Goal: Task Accomplishment & Management: Complete application form

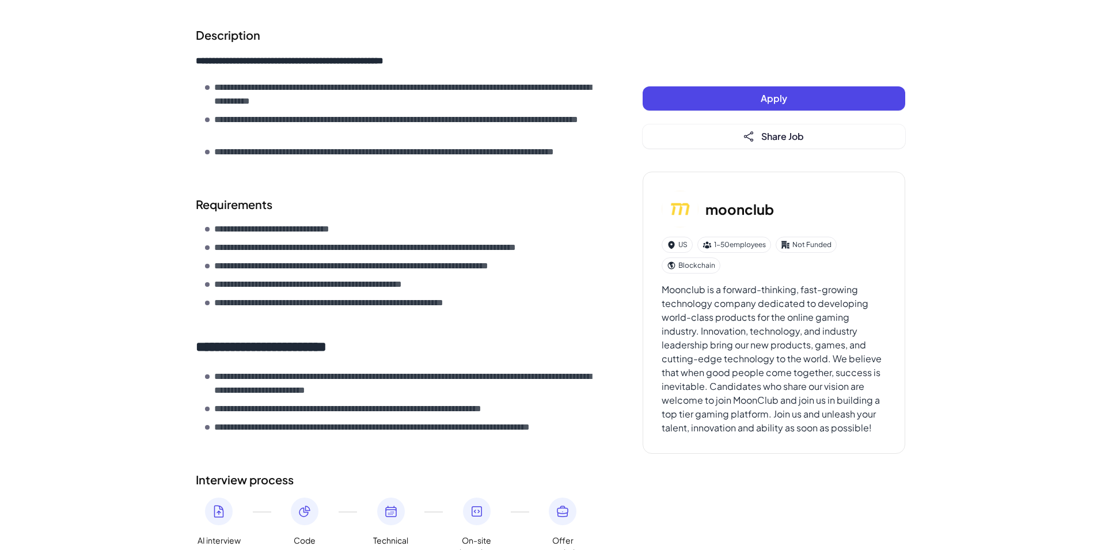
scroll to position [431, 0]
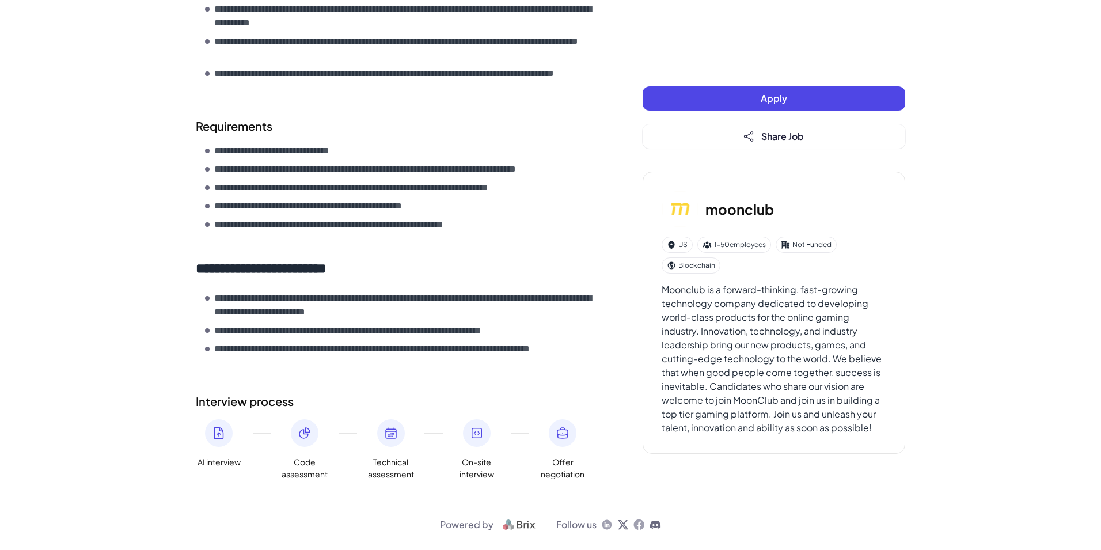
click at [768, 98] on span "Apply" at bounding box center [773, 98] width 26 height 12
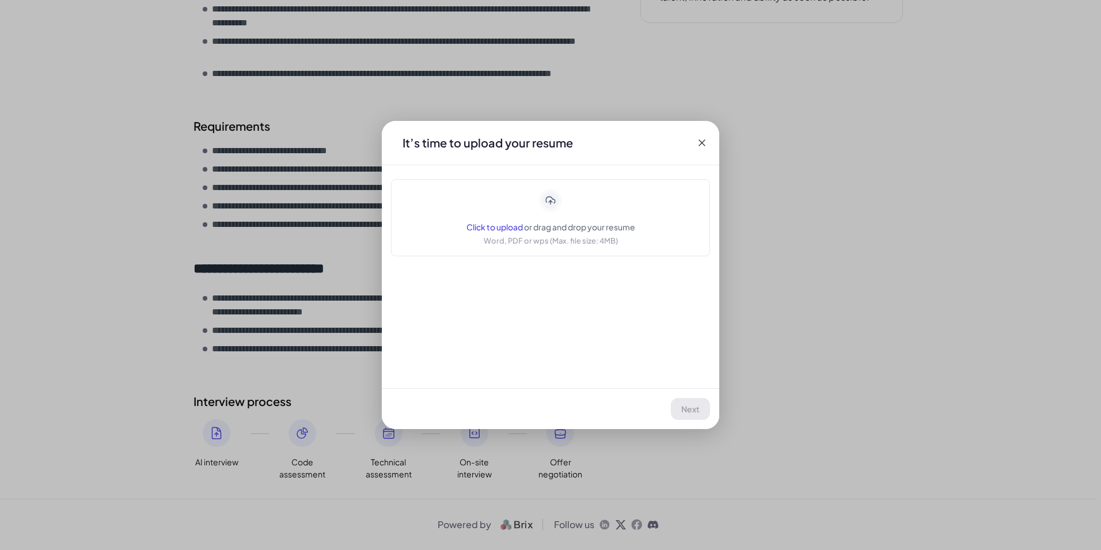
click at [563, 226] on span "or drag and drop your resume" at bounding box center [579, 227] width 111 height 10
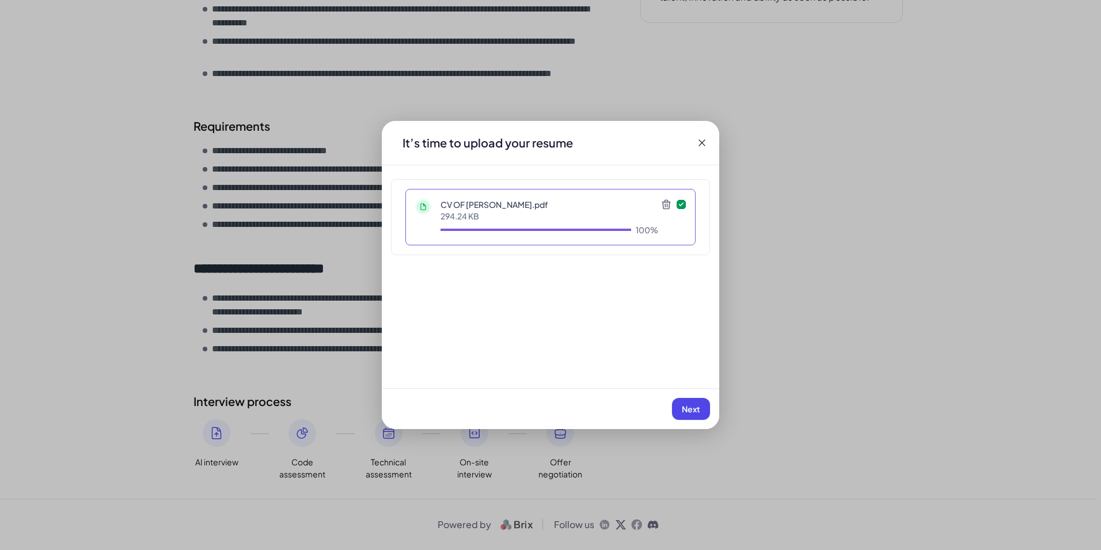
click at [697, 408] on span "Next" at bounding box center [691, 409] width 18 height 10
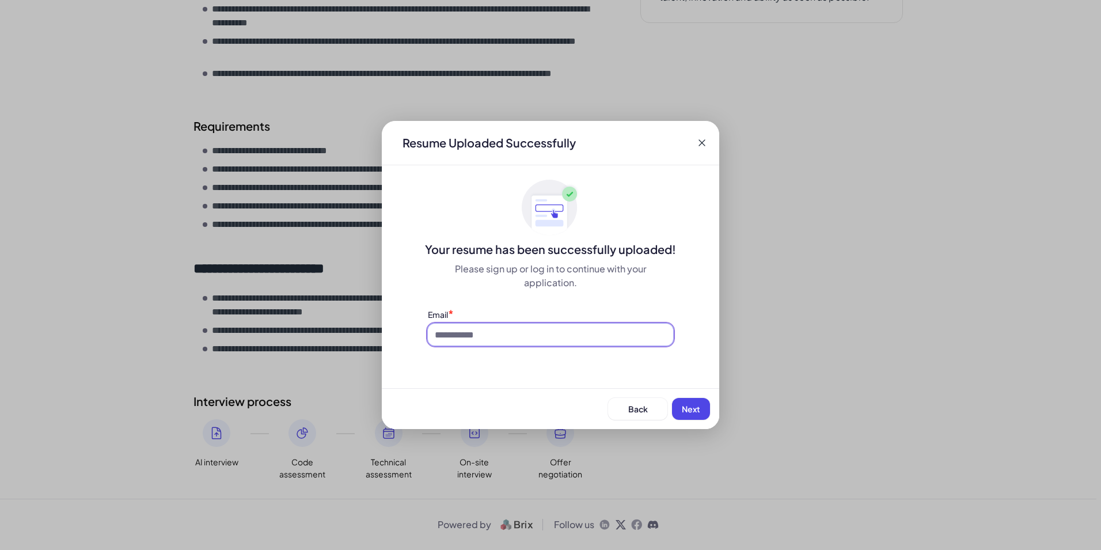
click at [484, 342] on input at bounding box center [550, 335] width 245 height 22
type input "**********"
click at [700, 405] on button "Next" at bounding box center [691, 409] width 38 height 22
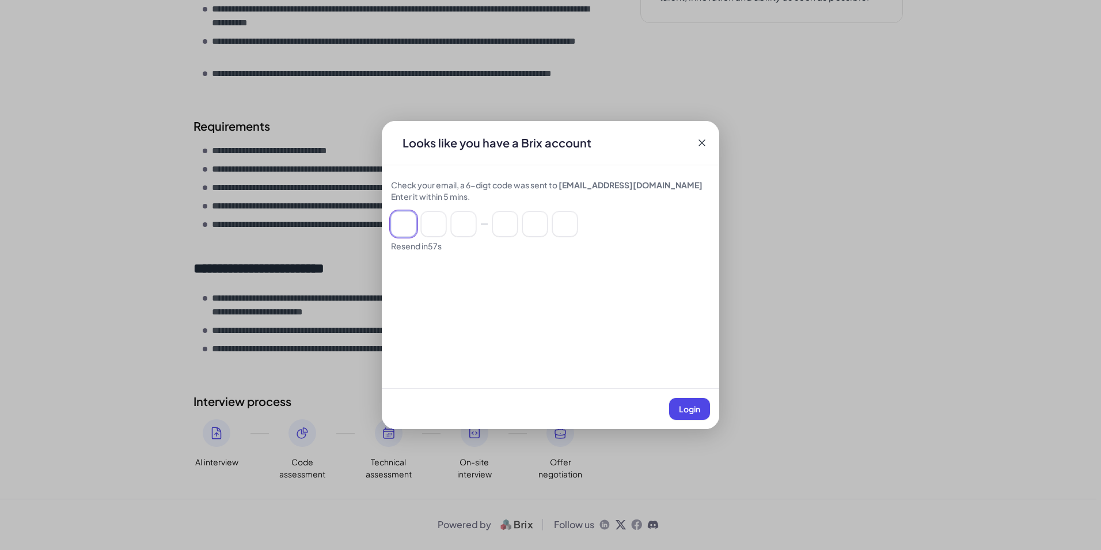
click at [402, 216] on input at bounding box center [403, 223] width 25 height 25
click at [440, 219] on input at bounding box center [433, 223] width 25 height 25
click at [481, 221] on div at bounding box center [550, 223] width 319 height 25
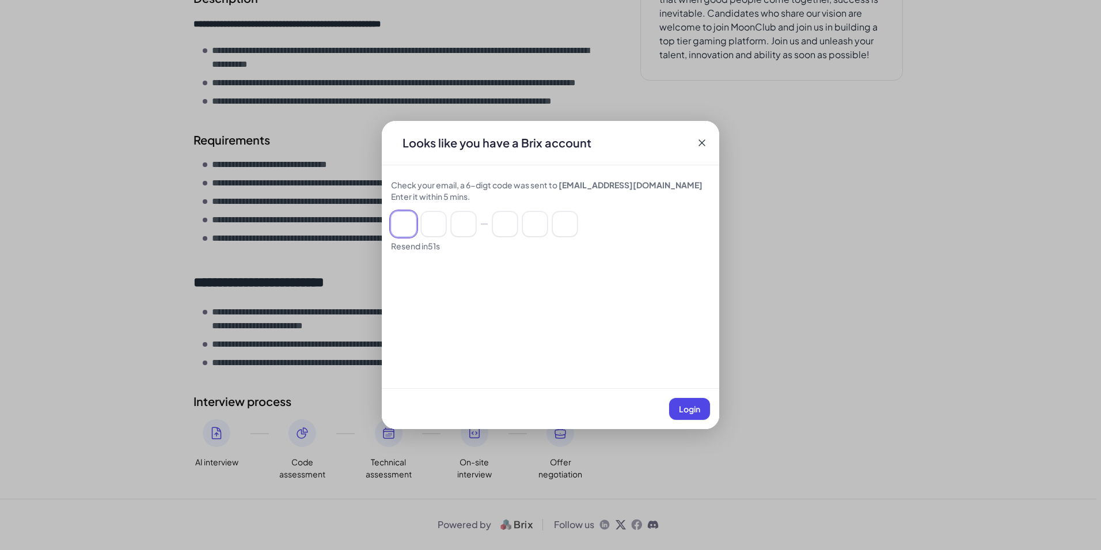
click at [409, 214] on input at bounding box center [403, 223] width 25 height 25
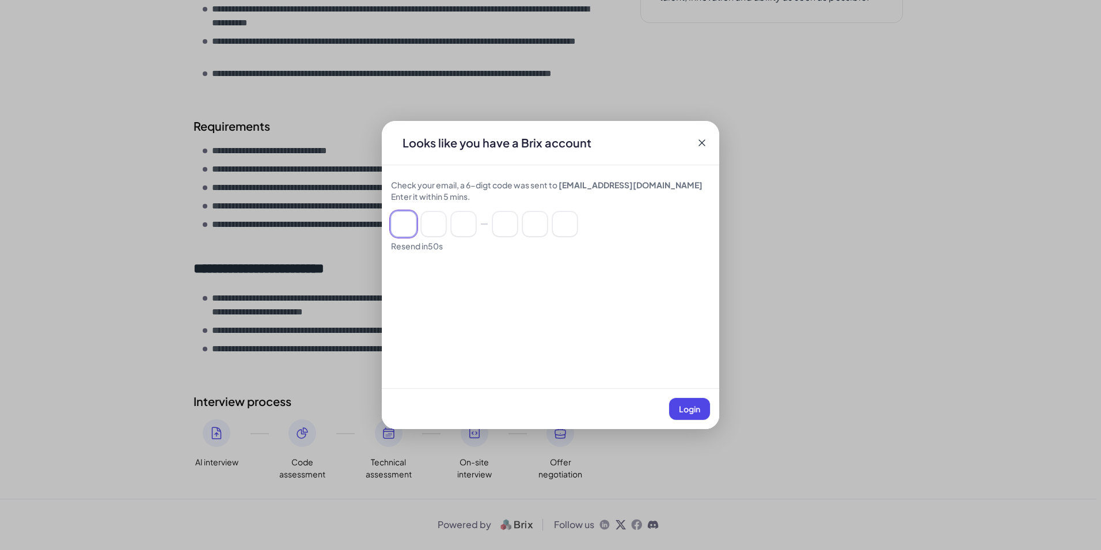
paste input "******"
type input "*"
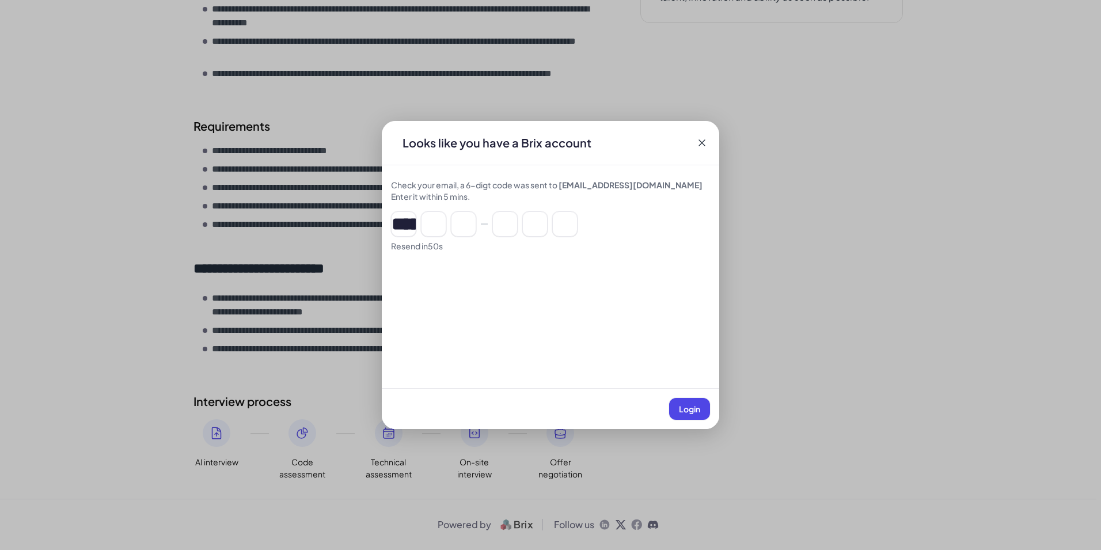
type input "*"
click at [694, 412] on span "Login" at bounding box center [689, 409] width 21 height 10
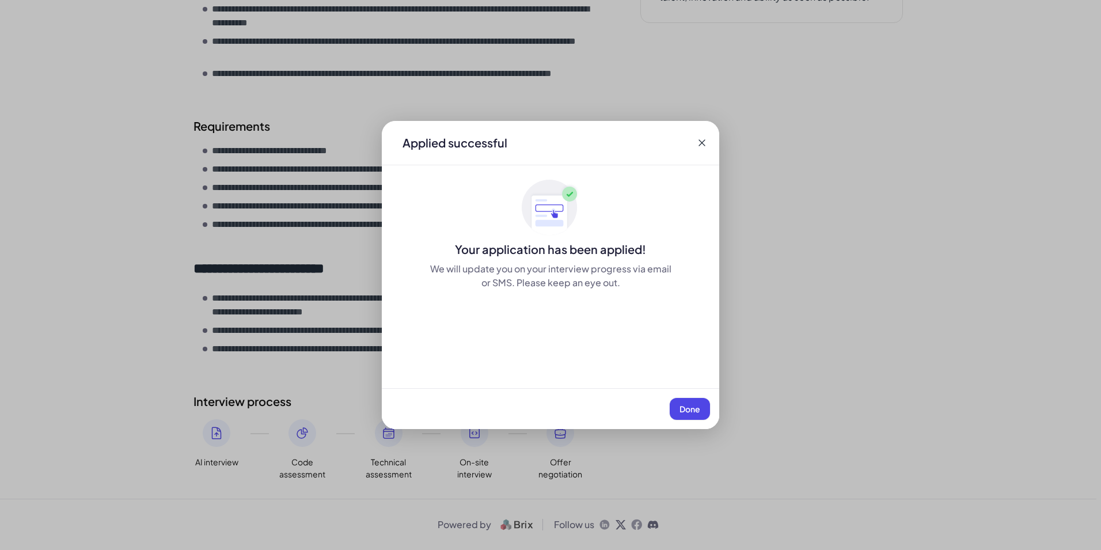
click at [684, 405] on span "Done" at bounding box center [689, 409] width 21 height 10
